Goal: Register for event/course

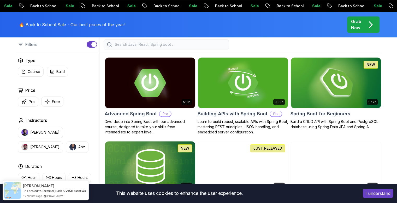
scroll to position [137, 0]
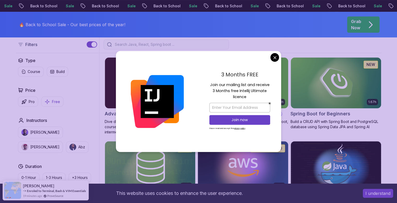
click at [53, 100] on p "Free" at bounding box center [56, 101] width 8 height 5
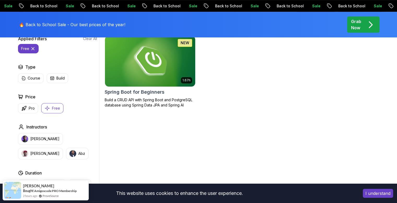
scroll to position [158, 0]
click at [150, 66] on img at bounding box center [150, 61] width 95 height 53
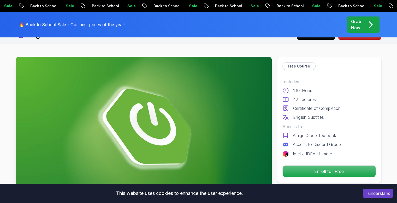
scroll to position [39, 0]
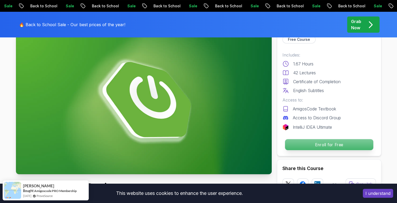
click at [327, 143] on p "Enroll for Free" at bounding box center [329, 144] width 88 height 11
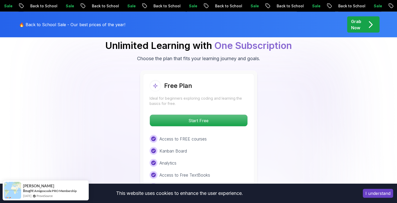
scroll to position [1073, 0]
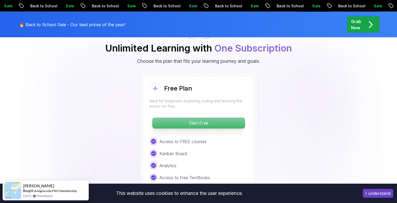
click at [205, 118] on p "Start Free" at bounding box center [198, 123] width 93 height 11
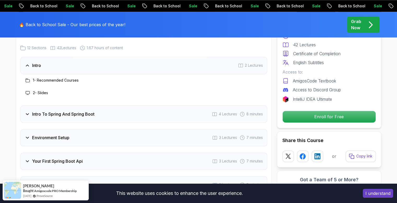
scroll to position [695, 0]
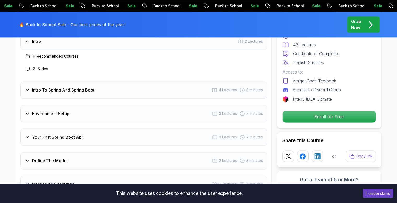
click at [60, 87] on h3 "Intro To Spring And Spring Boot" at bounding box center [63, 90] width 62 height 6
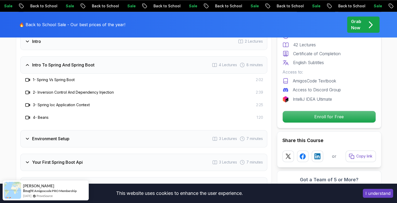
click at [50, 77] on h3 "1 - Spring Vs Spring Boot" at bounding box center [54, 79] width 42 height 5
click at [67, 75] on div "1 - Spring Vs Spring Boot 2:02" at bounding box center [143, 79] width 247 height 13
click at [57, 130] on div "Environment Setup 3 Lectures 7 minutes" at bounding box center [143, 138] width 247 height 17
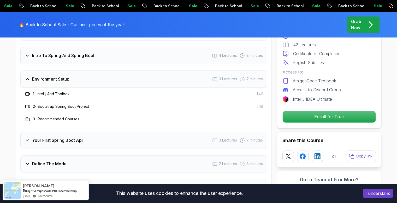
scroll to position [704, 0]
click at [88, 132] on div "Your First Spring Boot Api 3 Lectures 7 minutes" at bounding box center [143, 139] width 247 height 17
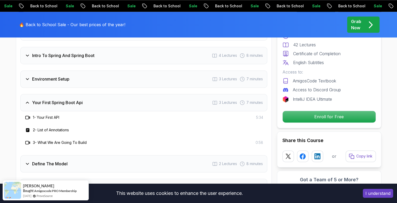
scroll to position [730, 0]
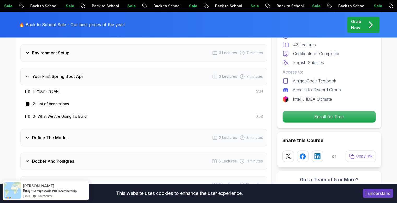
click at [79, 131] on div "Define The Model 2 Lectures 8 minutes" at bounding box center [143, 137] width 247 height 17
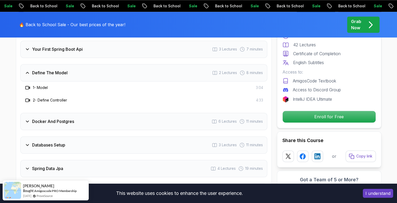
scroll to position [761, 0]
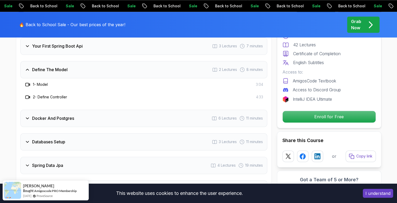
click at [74, 114] on div "Docker And Postgres 6 Lectures 11 minutes" at bounding box center [143, 117] width 247 height 17
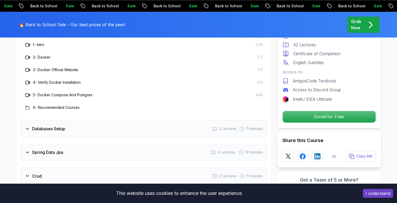
scroll to position [826, 0]
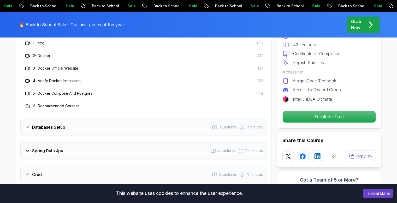
click at [67, 118] on div "Databases Setup 3 Lectures 11 minutes" at bounding box center [143, 126] width 247 height 17
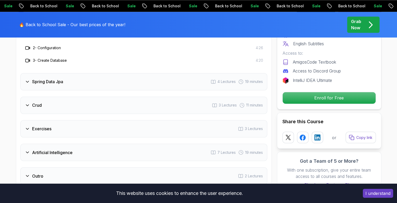
scroll to position [857, 0]
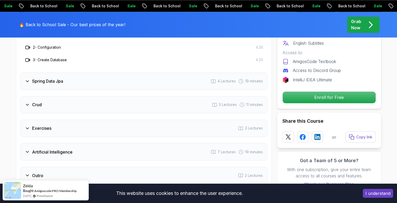
click at [97, 72] on div "Spring Data Jpa 4 Lectures 19 minutes" at bounding box center [143, 80] width 247 height 17
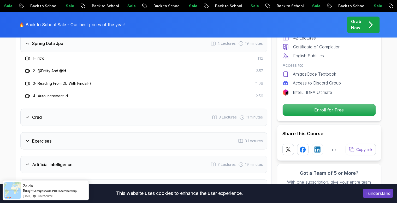
scroll to position [859, 0]
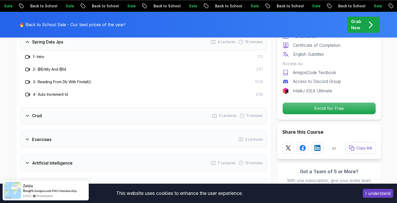
click at [80, 110] on div "Crud 3 Lectures 11 minutes" at bounding box center [143, 115] width 247 height 17
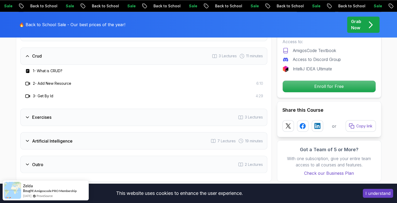
scroll to position [866, 0]
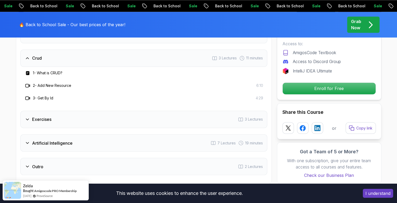
click at [56, 116] on div "Exercises 3 Lectures" at bounding box center [143, 119] width 247 height 17
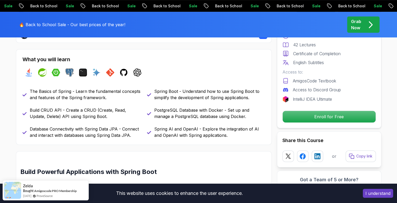
scroll to position [0, 0]
